Goal: Transaction & Acquisition: Purchase product/service

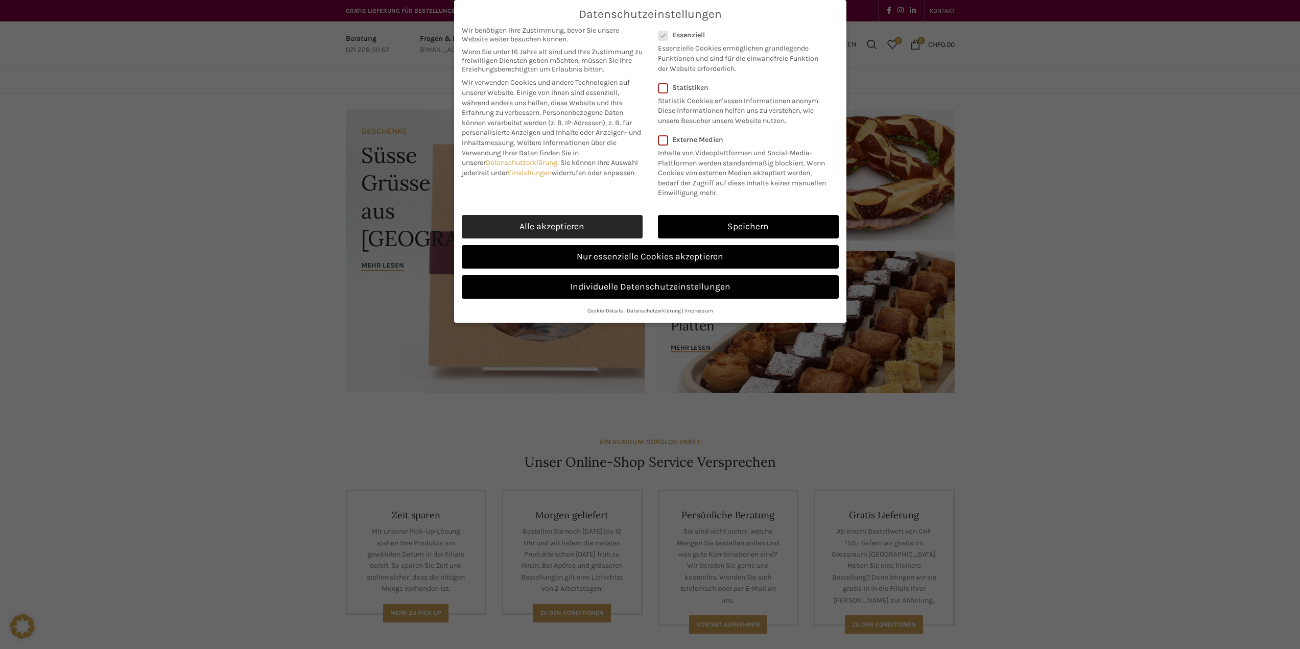
click at [614, 225] on link "Alle akzeptieren" at bounding box center [552, 226] width 181 height 23
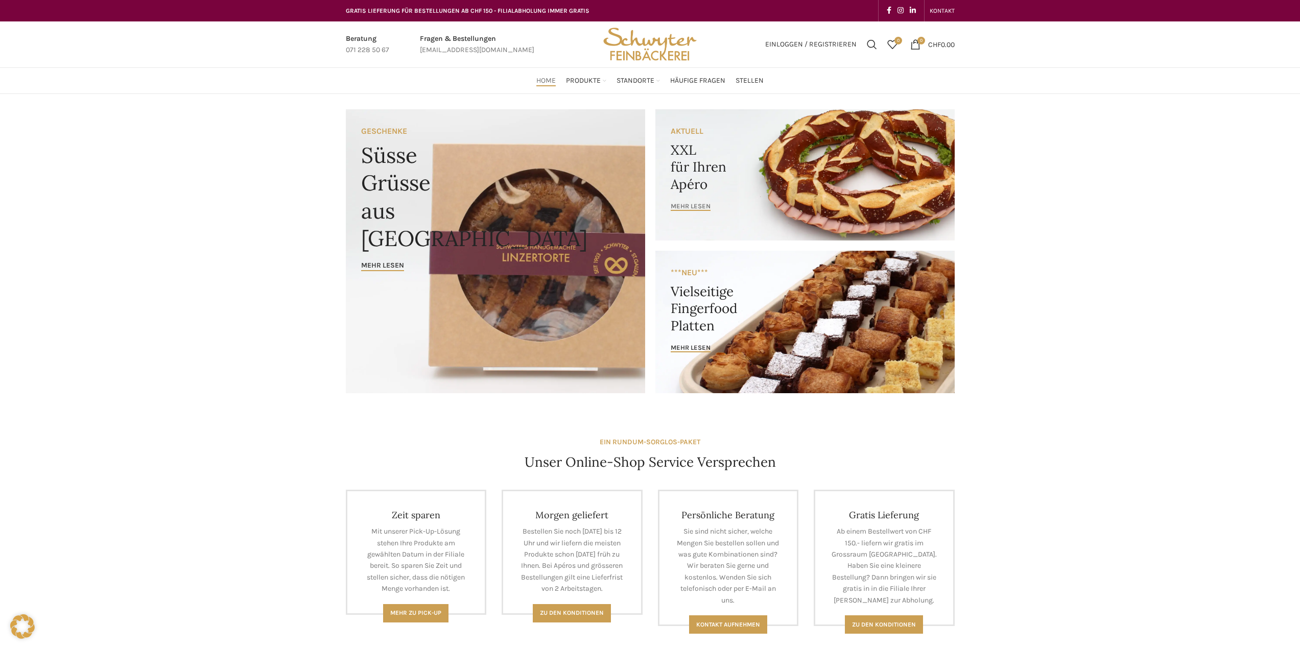
click at [690, 207] on span "mehr lesen" at bounding box center [691, 206] width 40 height 8
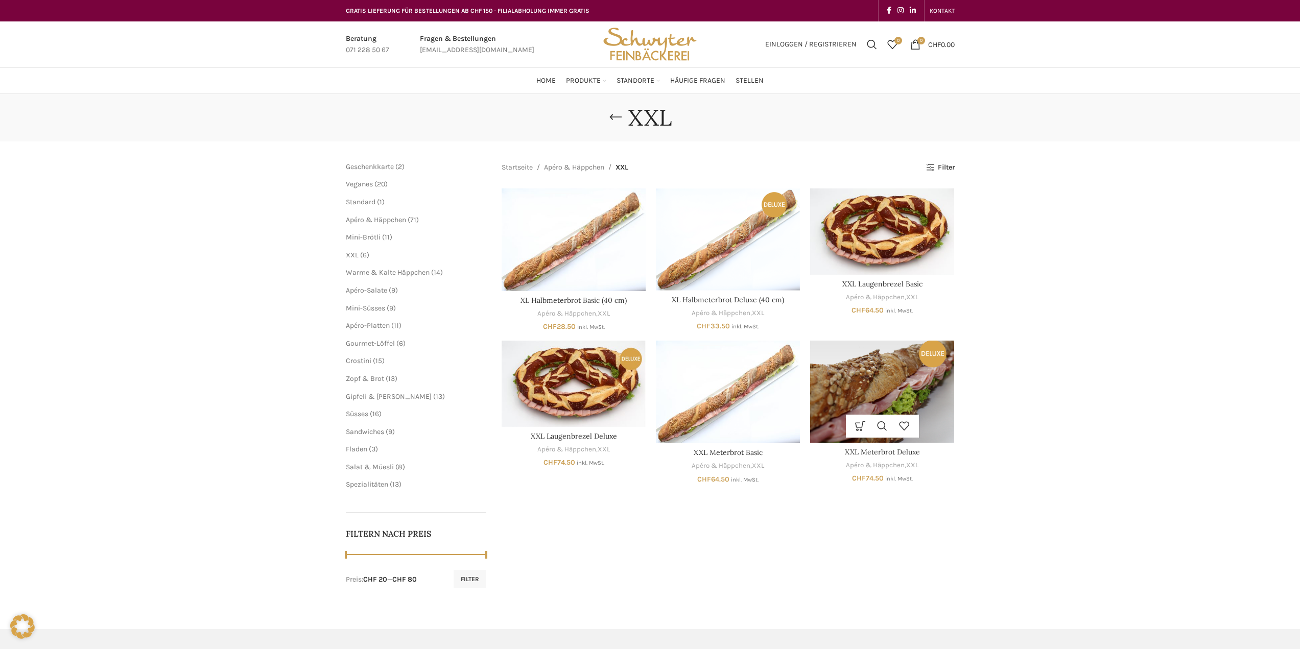
click at [893, 385] on img "XXL Meterbrot Deluxe" at bounding box center [882, 392] width 144 height 102
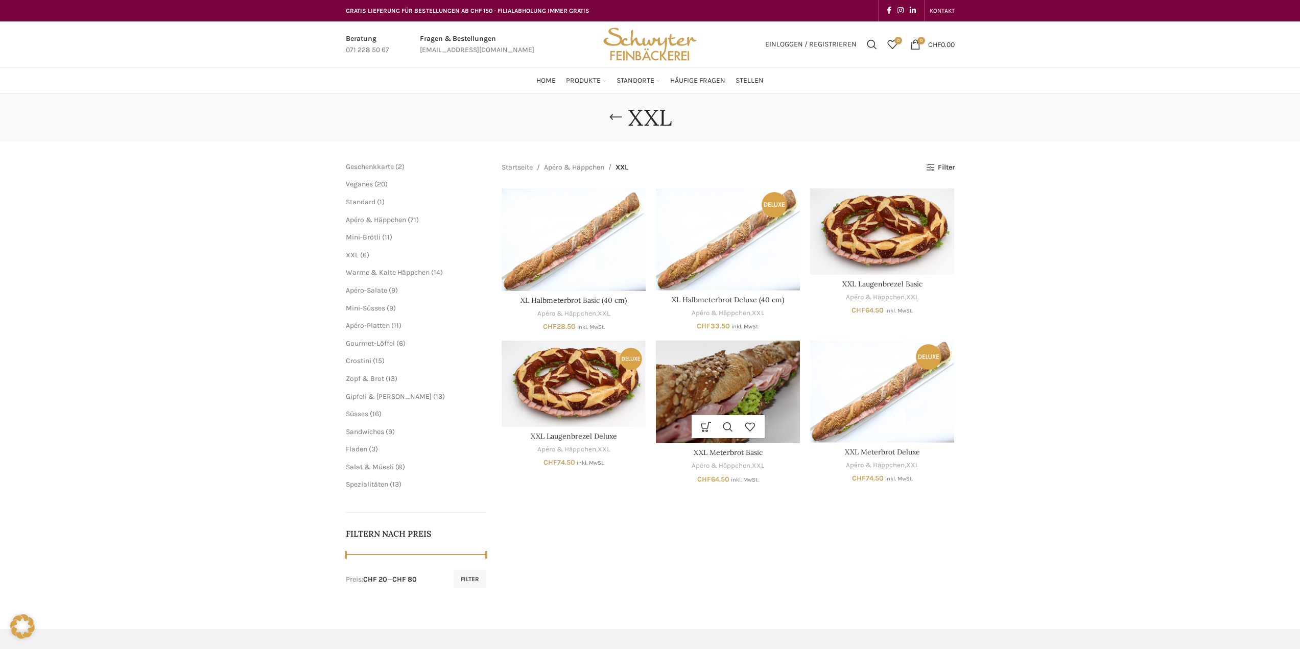
click at [772, 406] on img "XXL Meterbrot Basic" at bounding box center [728, 392] width 144 height 103
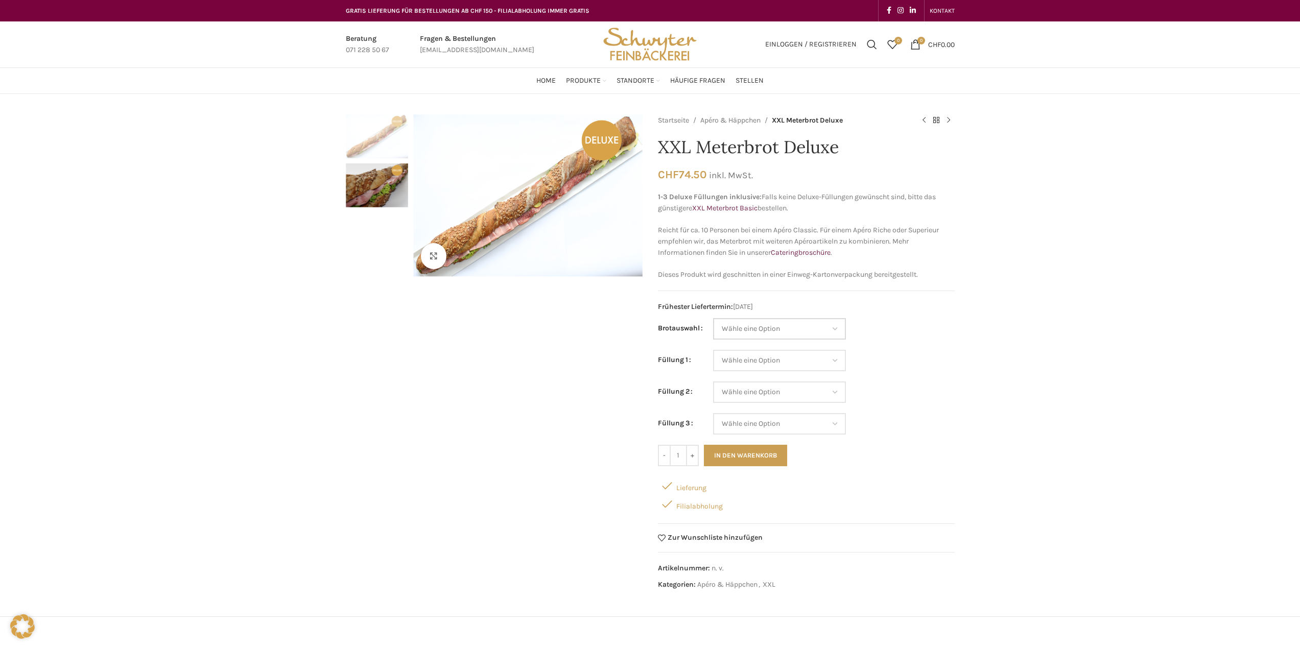
click at [833, 328] on select "Wähle eine Option Baguette Paillasse dunkel Paillasse knusper (Bild) Laugenbagu…" at bounding box center [779, 328] width 133 height 21
click at [713, 318] on select "Wähle eine Option Baguette Paillasse dunkel Paillasse knusper (Bild) Laugenbagu…" at bounding box center [779, 328] width 133 height 21
select select "Paillasse knusper (Bild)"
click at [838, 362] on select "[PERSON_NAME] eine Option Lachs (Deluxe) Roastbeef (Deluxe) Rohschinken (Deluxe…" at bounding box center [779, 360] width 133 height 21
click at [880, 350] on td "[PERSON_NAME] eine Option Lachs (Deluxe) Roastbeef (Deluxe) Rohschinken (Deluxe…" at bounding box center [834, 366] width 242 height 32
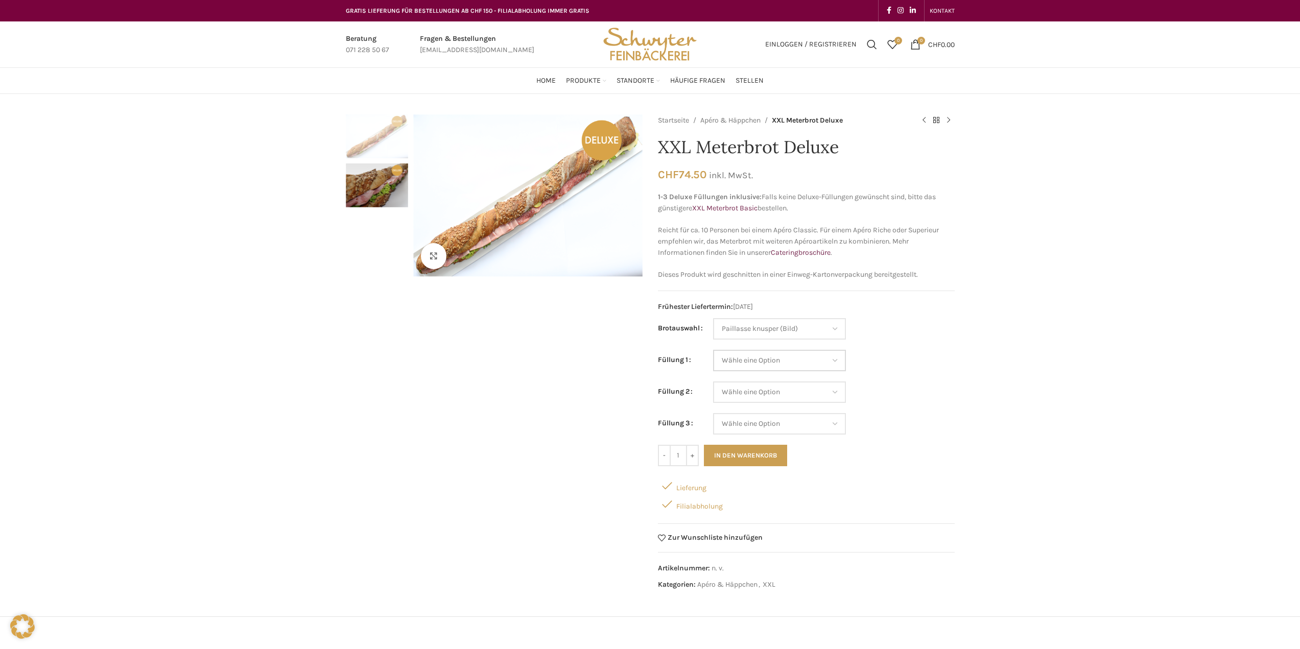
click at [832, 354] on select "[PERSON_NAME] eine Option Lachs (Deluxe) Roastbeef (Deluxe) Rohschinken (Deluxe…" at bounding box center [779, 360] width 133 height 21
select select "Eimasse"
click at [713, 350] on select "[PERSON_NAME] eine Option Lachs (Deluxe) Roastbeef (Deluxe) Rohschinken (Deluxe…" at bounding box center [779, 360] width 133 height 21
select select "Paillasse knusper (Bild)"
select select "Eimasse"
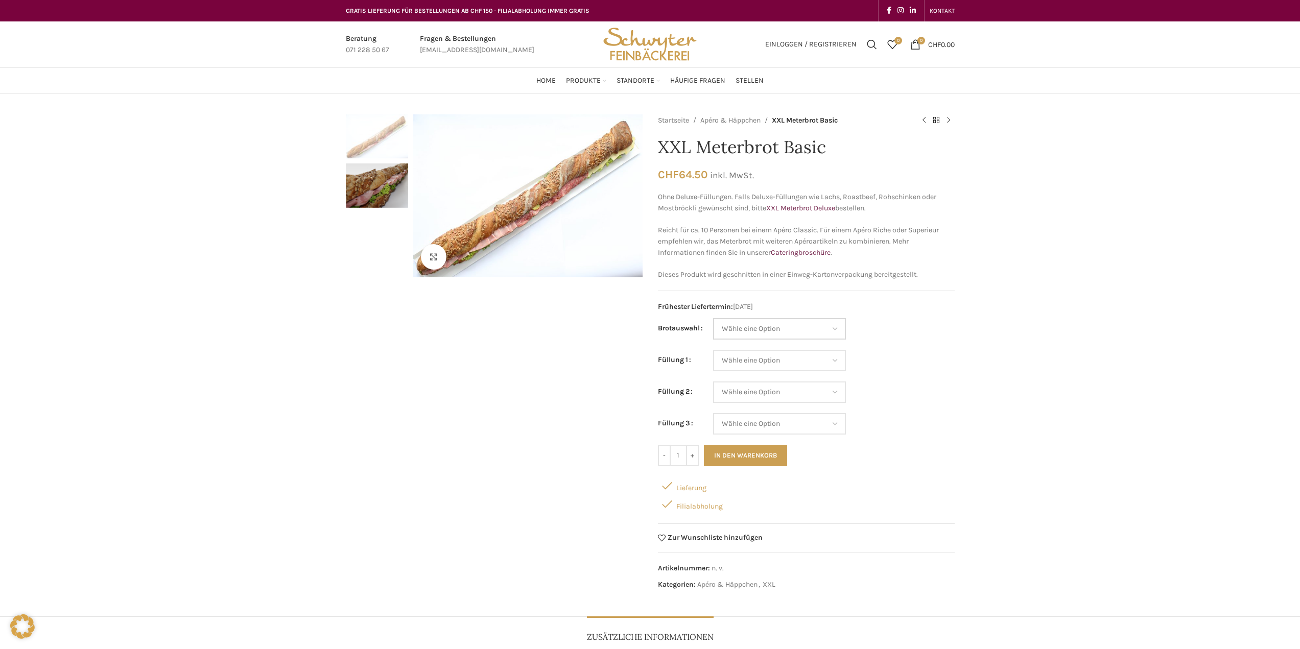
click at [807, 324] on select "Wähle eine Option Baguette Paillasse dunkel Paillasse knusper (Bild) Laugenbagu…" at bounding box center [779, 328] width 133 height 21
click at [713, 318] on select "Wähle eine Option Baguette Paillasse dunkel Paillasse knusper (Bild) Laugenbagu…" at bounding box center [779, 328] width 133 height 21
select select "Paillasse knusper (Bild)"
click at [782, 364] on select "Wähle eine Option Salami Schinken Fleischkäse Trutenschinken Appenzellerkäse Gr…" at bounding box center [779, 360] width 133 height 21
select select "Salami"
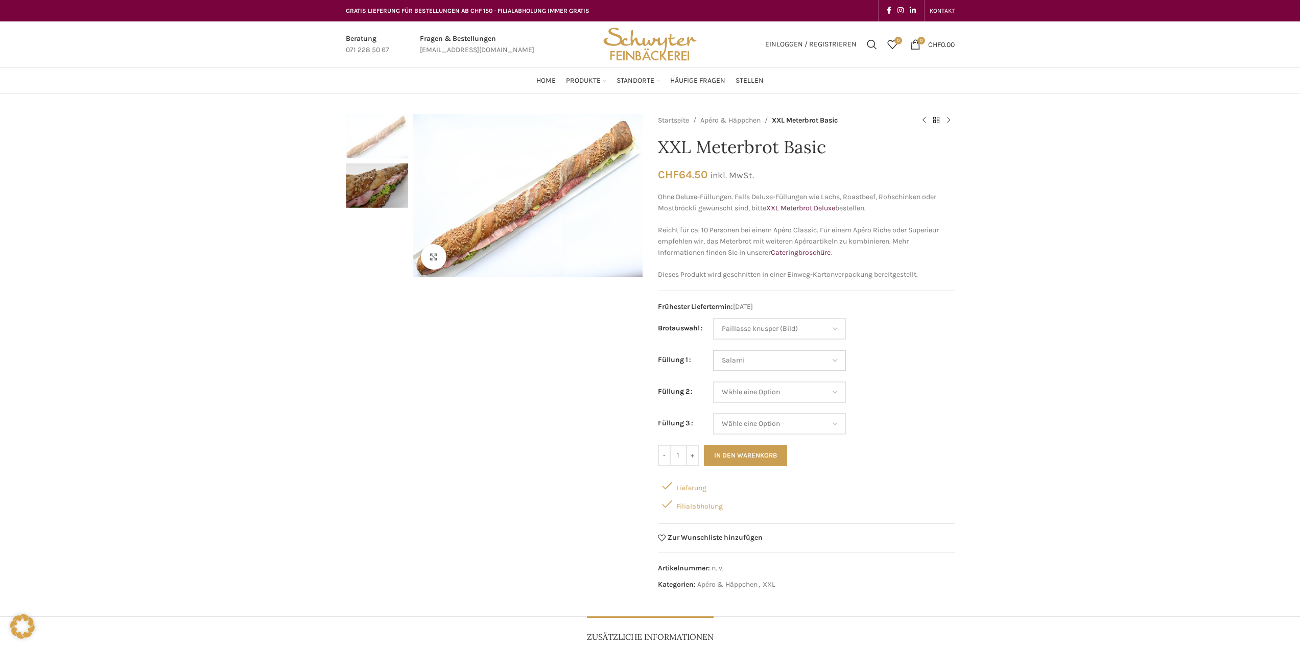
click at [713, 350] on select "Wähle eine Option Salami Schinken Fleischkäse Trutenschinken Appenzellerkäse Gr…" at bounding box center [779, 360] width 133 height 21
select select "Paillasse knusper (Bild)"
select select "Salami"
click at [764, 390] on select "Wähle eine Option Salami Schinken Fleischkäse Trutenschinken Appenzellerkäse Gr…" at bounding box center [779, 392] width 133 height 21
select select "Eimasse"
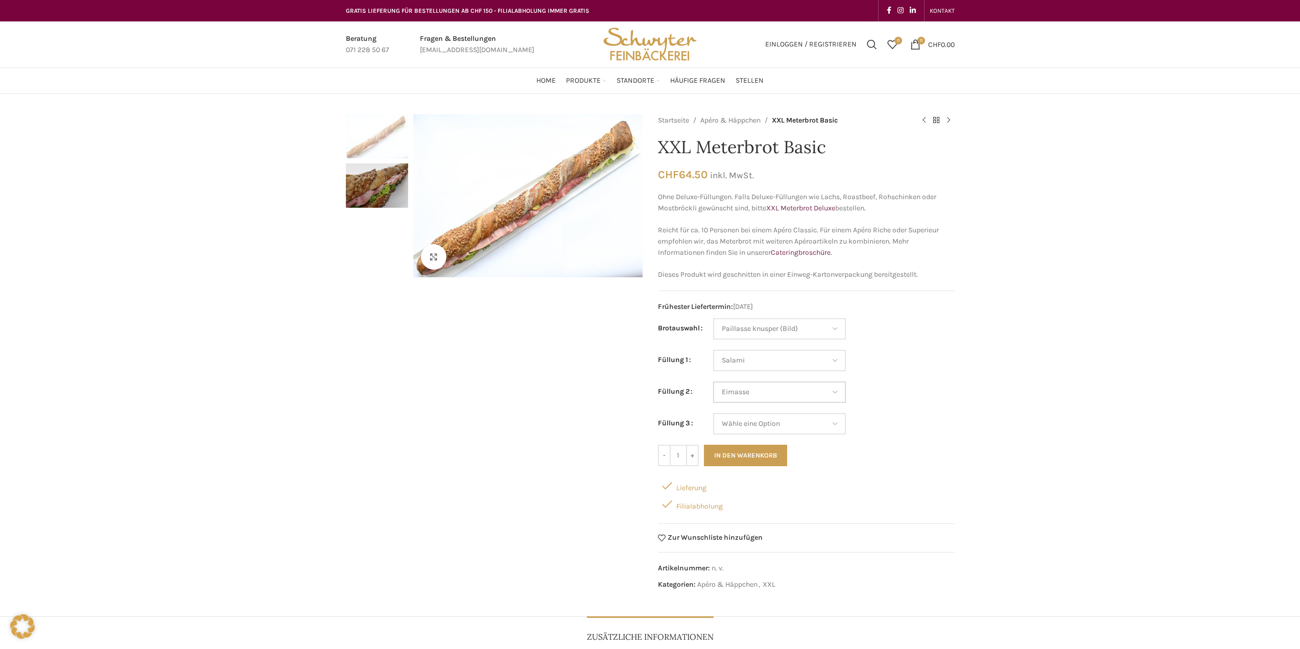
click at [713, 382] on select "Wähle eine Option Salami Schinken Fleischkäse Trutenschinken Appenzellerkäse Gr…" at bounding box center [779, 392] width 133 height 21
select select "Paillasse knusper (Bild)"
select select "Salami"
select select "Eimasse"
click at [791, 422] on select "Wähle eine Option Salami Schinken Fleischkäse Trutenschinken Appenzellerkäse Gr…" at bounding box center [779, 423] width 133 height 21
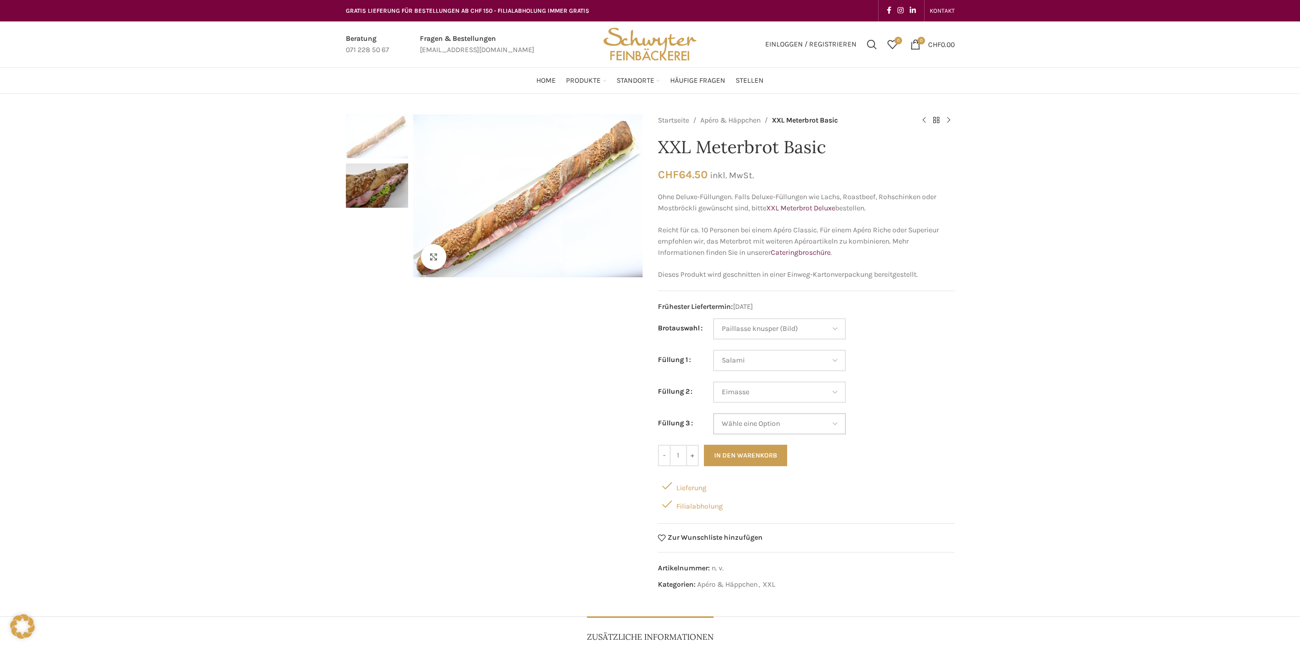
select select "Schinken"
click at [713, 413] on select "Wähle eine Option Salami Schinken Fleischkäse Trutenschinken Appenzellerkäse Gr…" at bounding box center [779, 423] width 133 height 21
select select "Paillasse knusper (Bild)"
select select "Salami"
select select "Eimasse"
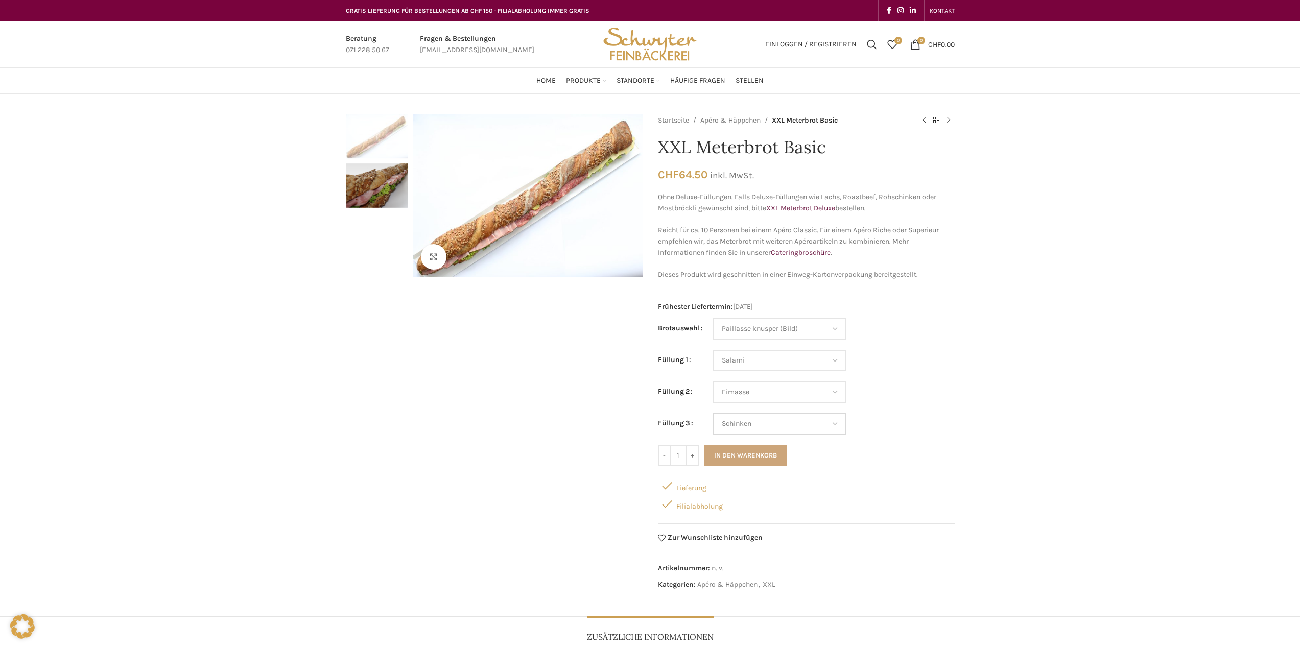
select select "Schinken"
click at [884, 422] on td "Wähle eine Option Salami Schinken Fleischkäse Trutenschinken Appenzellerkäse Gr…" at bounding box center [834, 423] width 242 height 21
